Goal: Use online tool/utility: Use online tool/utility

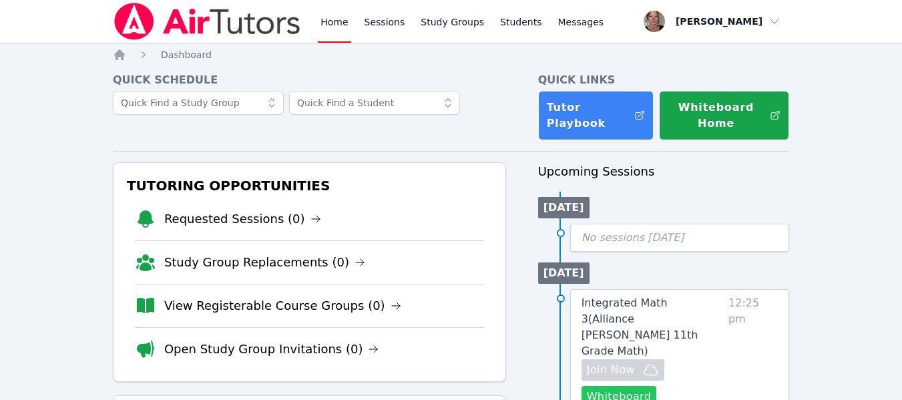
click at [610, 386] on button "Whiteboard" at bounding box center [619, 396] width 75 height 21
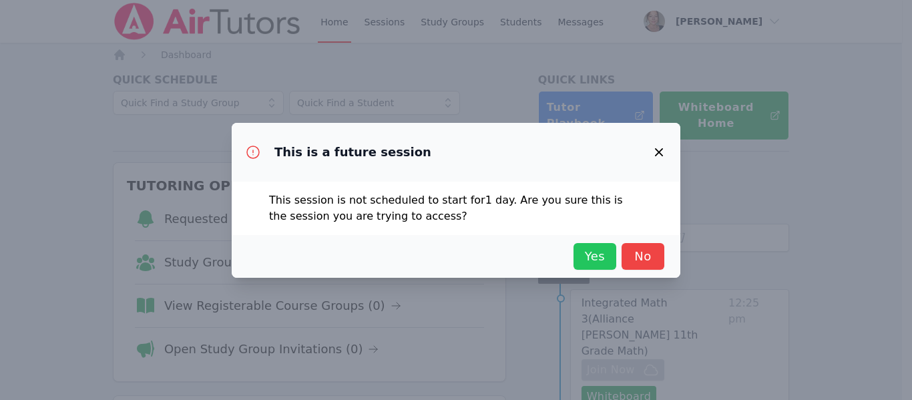
click at [595, 255] on span "Yes" at bounding box center [594, 256] width 29 height 19
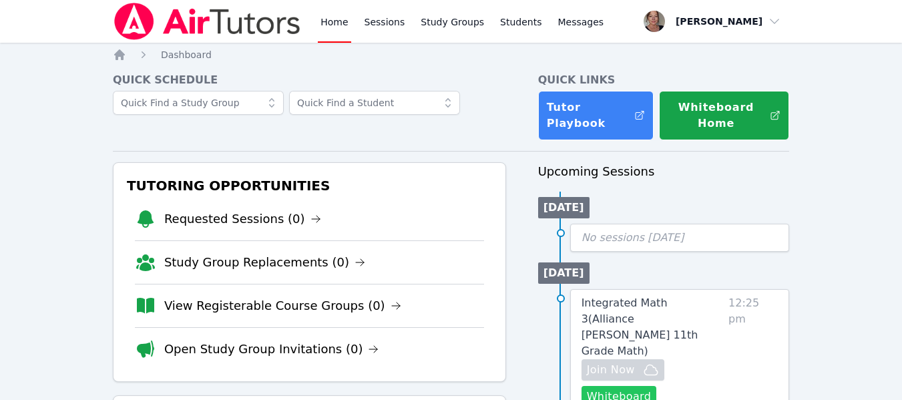
click at [600, 386] on button "Whiteboard" at bounding box center [619, 396] width 75 height 21
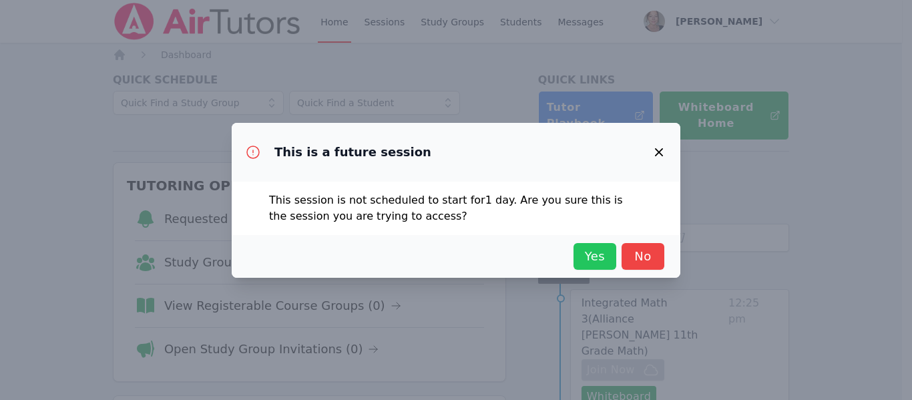
click at [590, 257] on span "Yes" at bounding box center [594, 256] width 29 height 19
